Goal: Task Accomplishment & Management: Manage account settings

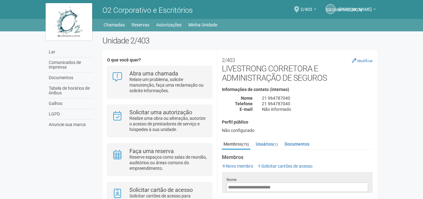
scroll to position [51, 0]
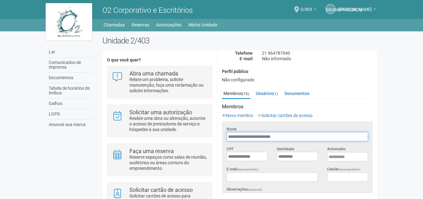
drag, startPoint x: 272, startPoint y: 133, endPoint x: 226, endPoint y: 133, distance: 46.0
click at [226, 133] on div "**********" at bounding box center [297, 133] width 151 height 15
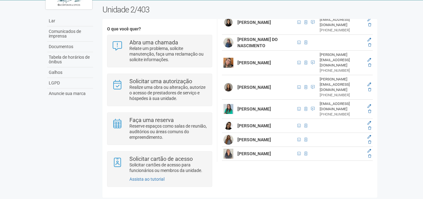
scroll to position [1290, 0]
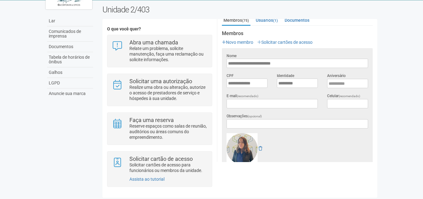
scroll to position [79, 0]
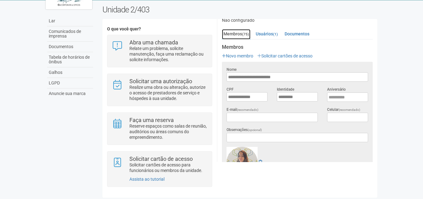
click at [238, 32] on font "Membros" at bounding box center [233, 33] width 19 height 5
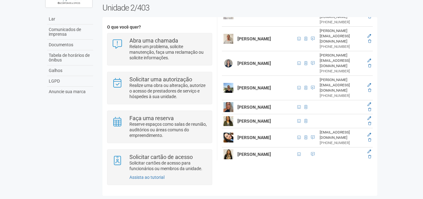
scroll to position [850, 0]
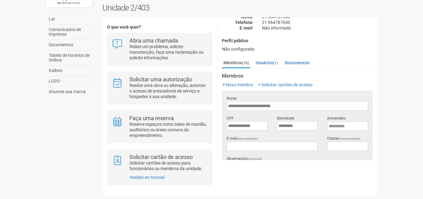
scroll to position [48, 0]
click at [242, 61] on font "Membros" at bounding box center [233, 63] width 19 height 5
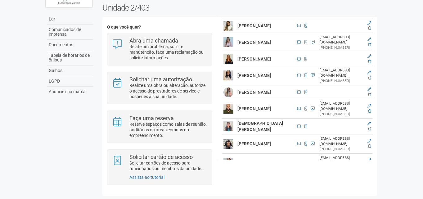
scroll to position [483, 0]
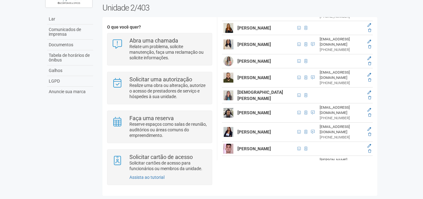
click at [268, 142] on td "[PERSON_NAME]" at bounding box center [265, 149] width 59 height 14
click at [244, 146] on font "[PERSON_NAME]" at bounding box center [255, 148] width 34 height 5
drag, startPoint x: 237, startPoint y: 98, endPoint x: 264, endPoint y: 99, distance: 27.0
click at [264, 142] on td "[PERSON_NAME]" at bounding box center [265, 149] width 59 height 14
click at [369, 144] on icon at bounding box center [370, 146] width 4 height 4
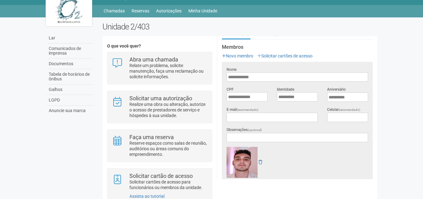
scroll to position [3, 0]
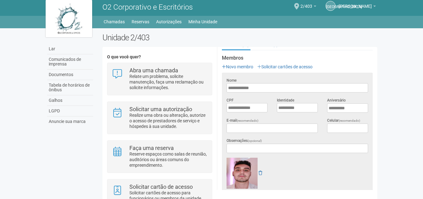
click at [233, 58] on font "Membros" at bounding box center [232, 58] width 21 height 6
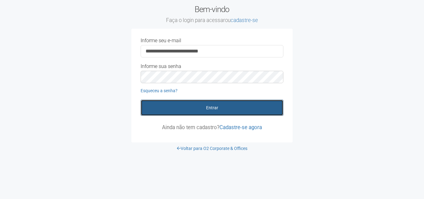
click at [221, 102] on button "Entrar" at bounding box center [212, 108] width 143 height 16
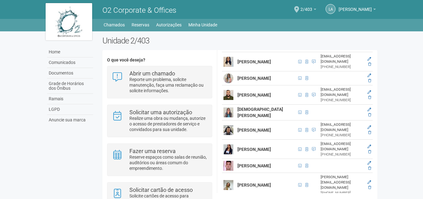
scroll to position [342, 0]
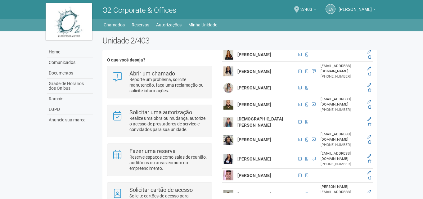
drag, startPoint x: 260, startPoint y: 123, endPoint x: 239, endPoint y: 116, distance: 22.4
click at [239, 149] on td "[PERSON_NAME]" at bounding box center [266, 158] width 61 height 19
click at [368, 149] on td at bounding box center [369, 158] width 8 height 19
click at [368, 154] on icon at bounding box center [370, 156] width 4 height 4
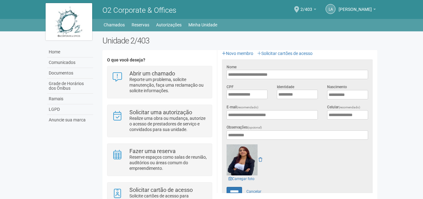
scroll to position [82, 0]
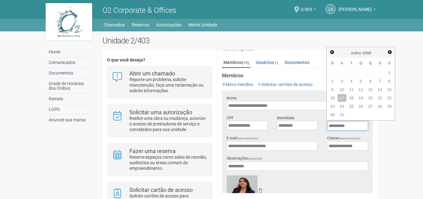
drag, startPoint x: 351, startPoint y: 126, endPoint x: 324, endPoint y: 125, distance: 26.7
click at [324, 125] on div "**********" at bounding box center [348, 123] width 50 height 16
click at [358, 126] on input "**********" at bounding box center [347, 125] width 41 height 9
